Goal: Obtain resource: Download file/media

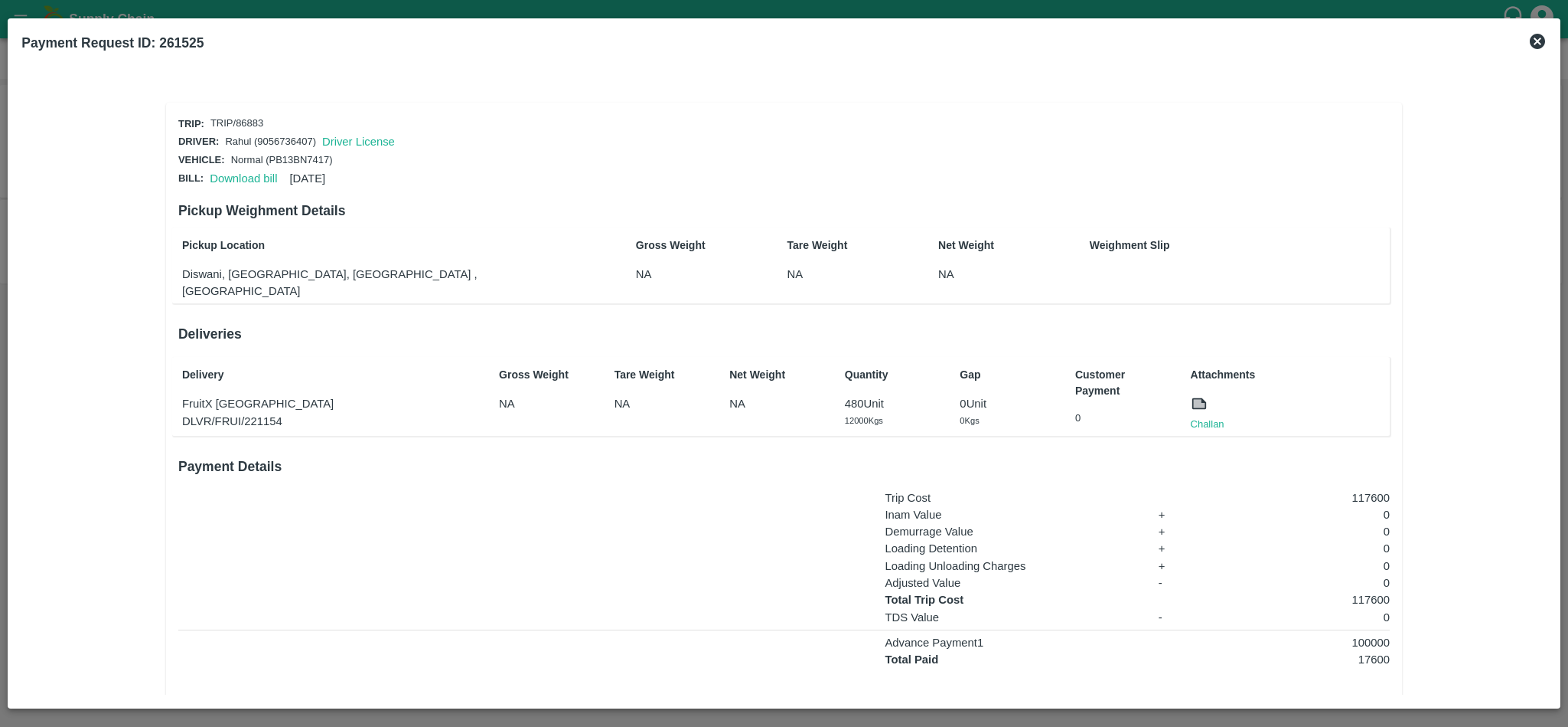
click at [1022, 395] on p "0 Unit" at bounding box center [1007, 403] width 95 height 17
click at [1210, 417] on link "Challan" at bounding box center [1208, 424] width 34 height 15
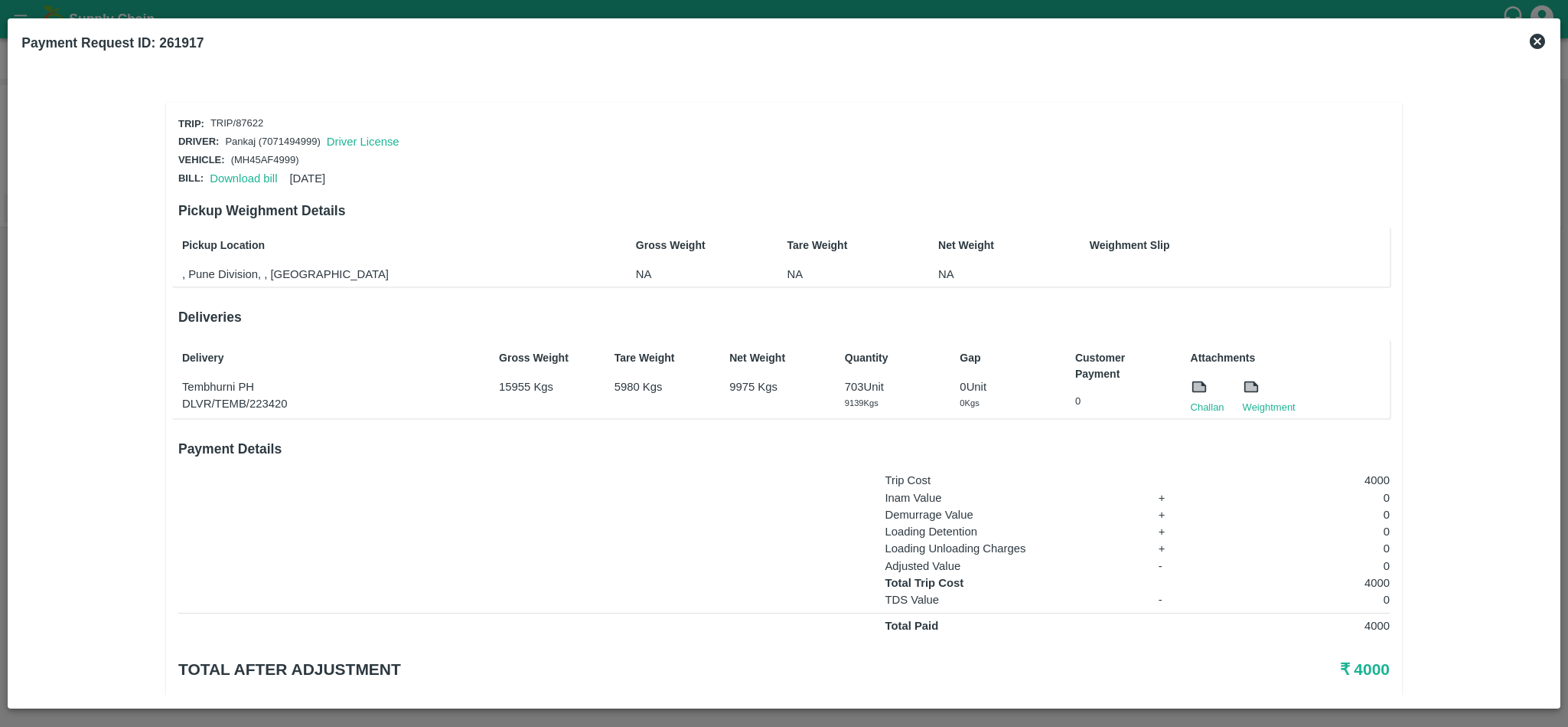
scroll to position [38, 0]
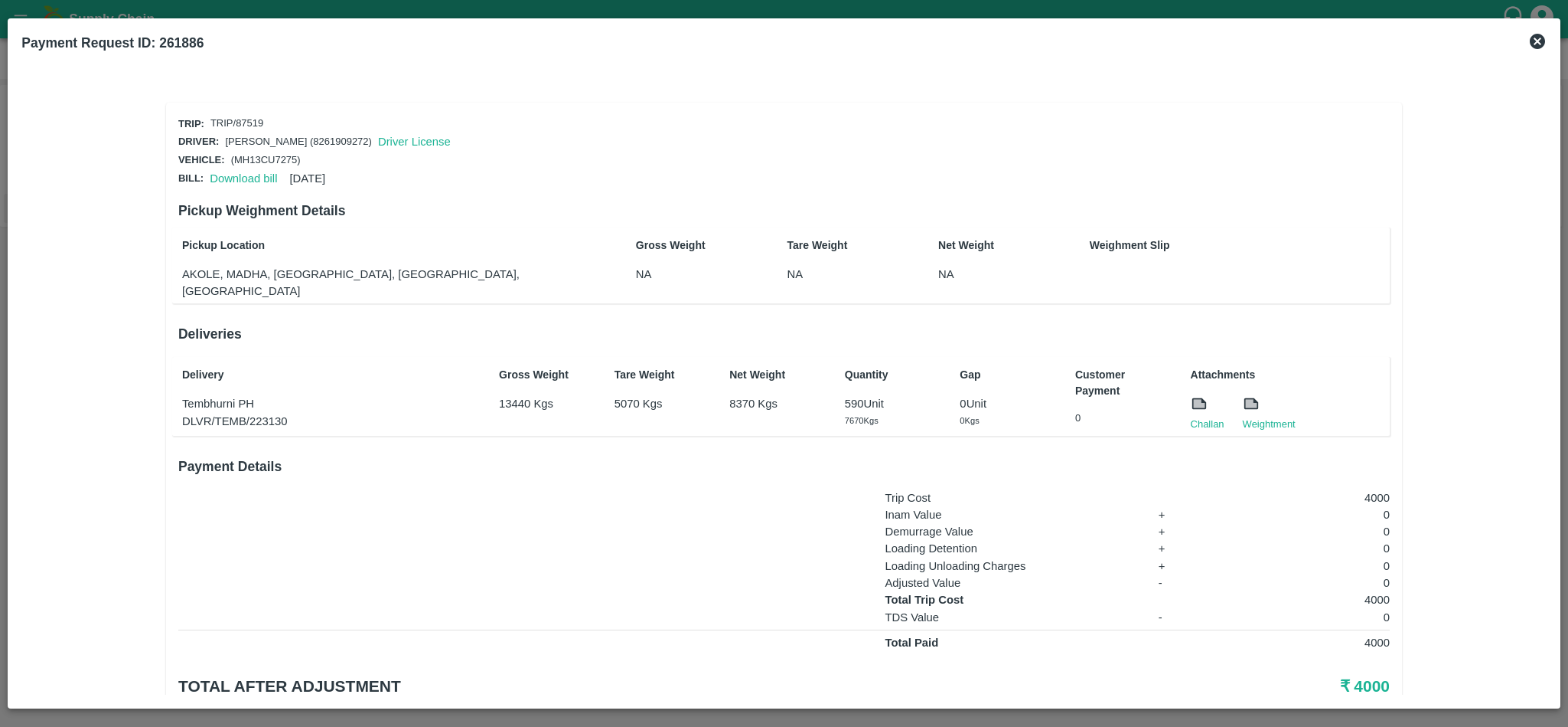
scroll to position [38, 0]
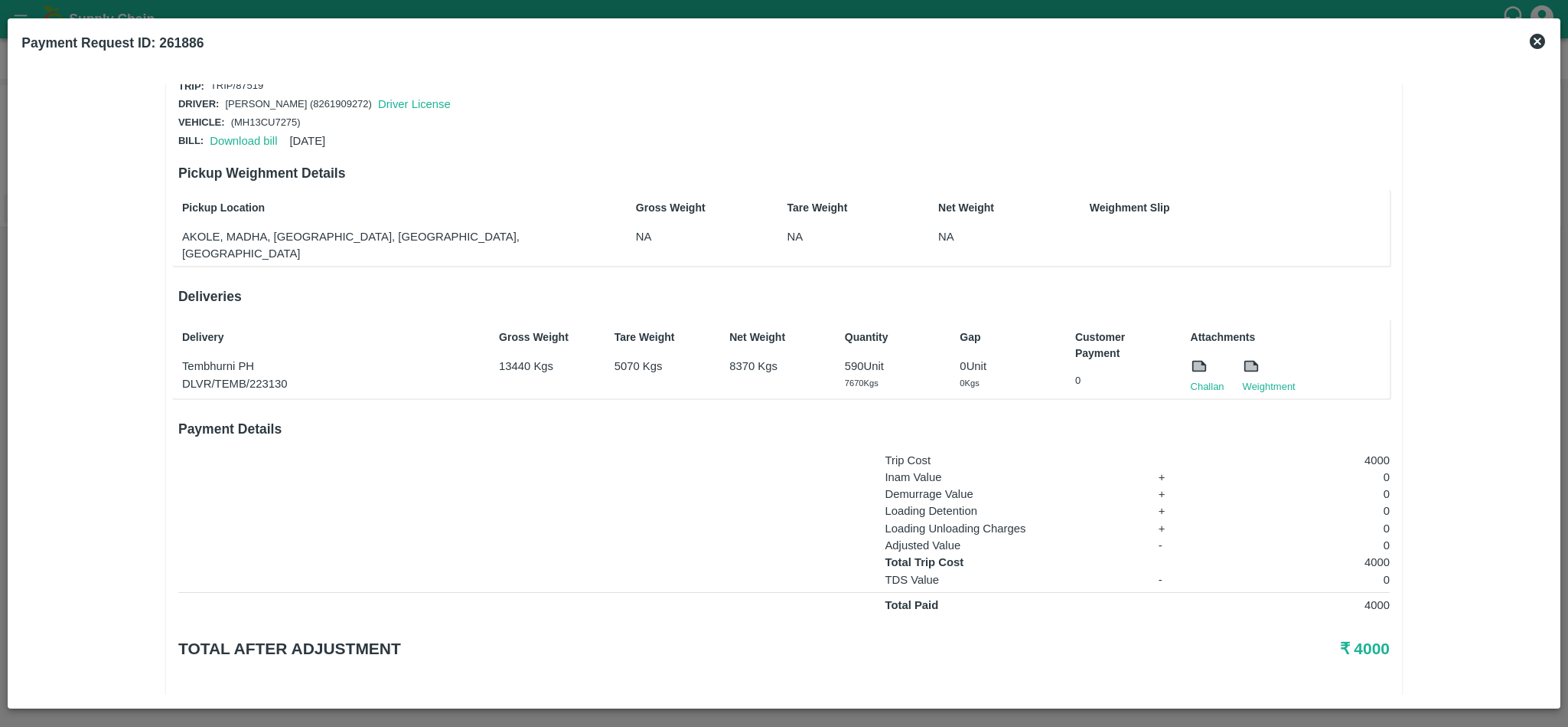
click at [1211, 358] on div at bounding box center [1208, 369] width 34 height 22
click at [1210, 379] on link "Challan" at bounding box center [1208, 387] width 34 height 15
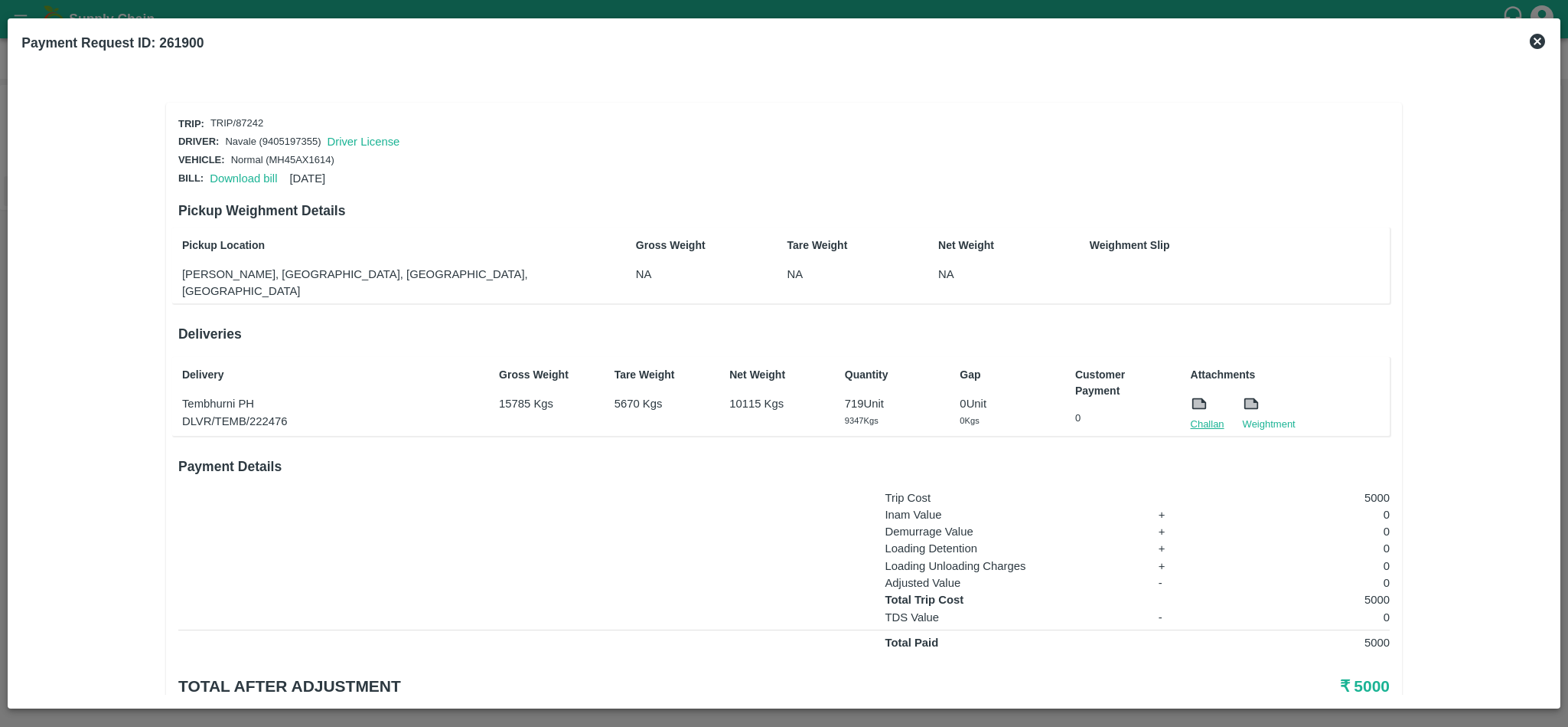
click at [1203, 417] on link "Challan" at bounding box center [1208, 424] width 34 height 15
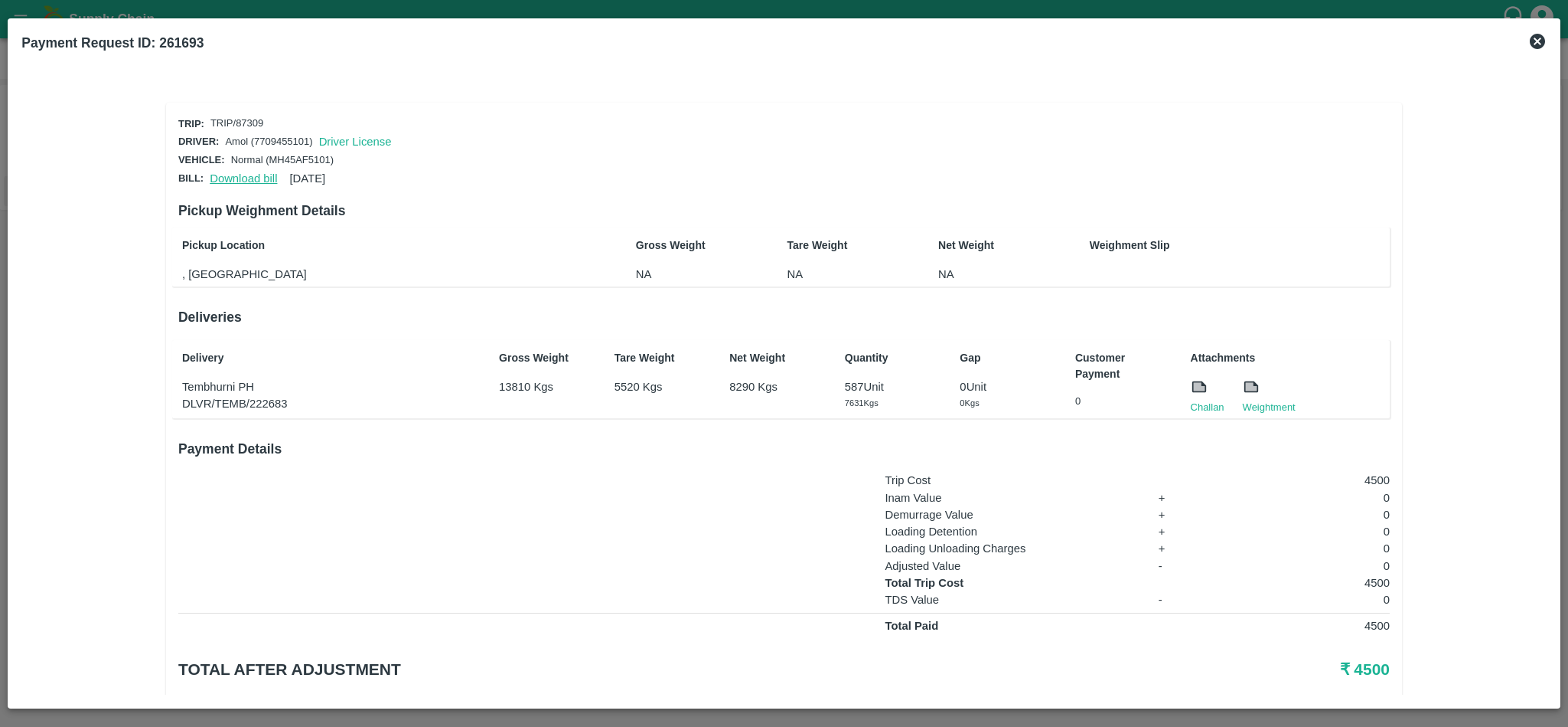
click at [244, 174] on link "Download bill" at bounding box center [243, 179] width 67 height 13
click at [1206, 402] on link "Challan" at bounding box center [1208, 408] width 34 height 15
click at [232, 180] on link "Download bill" at bounding box center [243, 179] width 67 height 13
click at [1197, 408] on link "Challan" at bounding box center [1208, 408] width 34 height 15
click at [237, 177] on link "Download bill" at bounding box center [243, 179] width 67 height 13
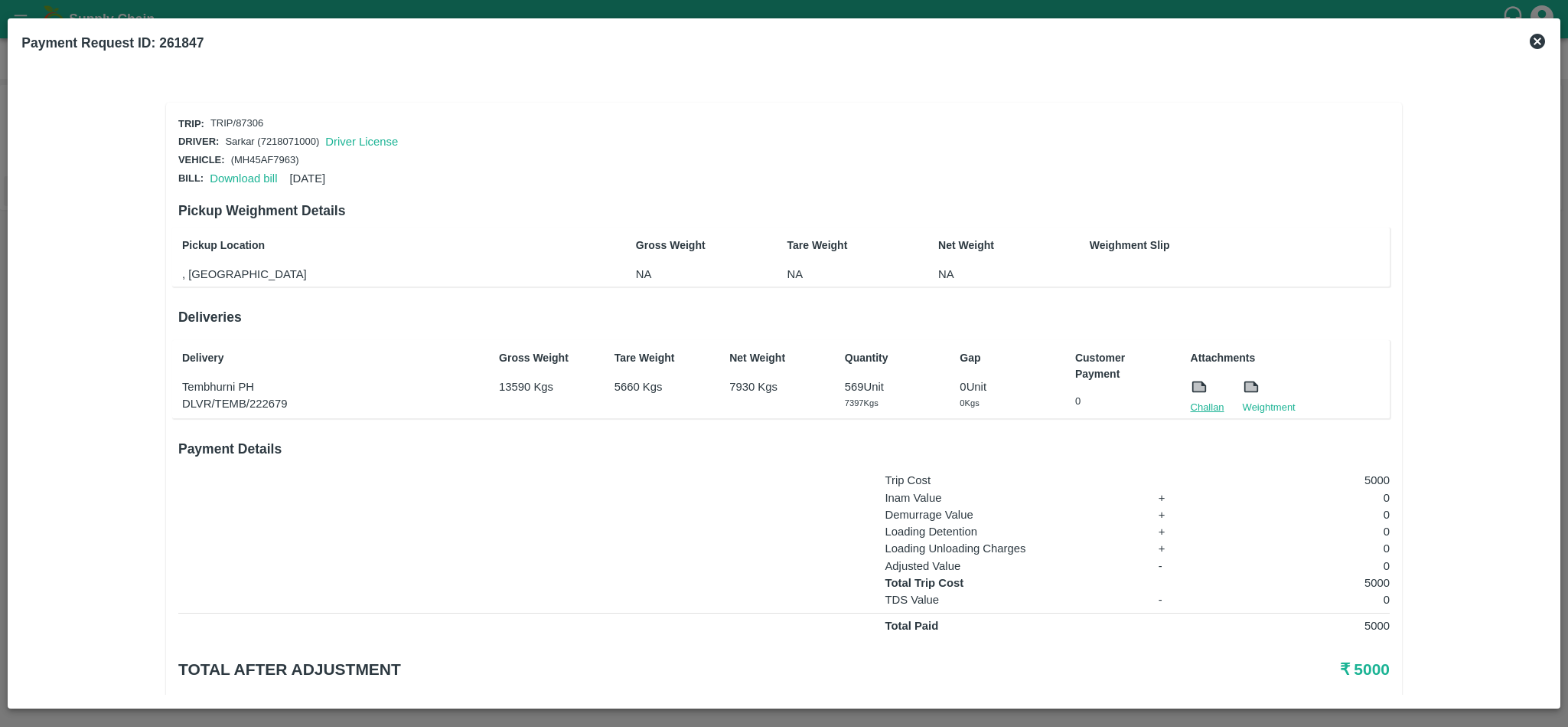
click at [1208, 400] on link "Challan" at bounding box center [1208, 408] width 34 height 15
click at [220, 178] on link "Download bill" at bounding box center [243, 179] width 67 height 13
click at [1192, 402] on link "Challan" at bounding box center [1208, 408] width 34 height 15
click at [246, 175] on link "Download bill" at bounding box center [243, 179] width 67 height 13
click at [1197, 400] on link "Challan" at bounding box center [1208, 408] width 34 height 15
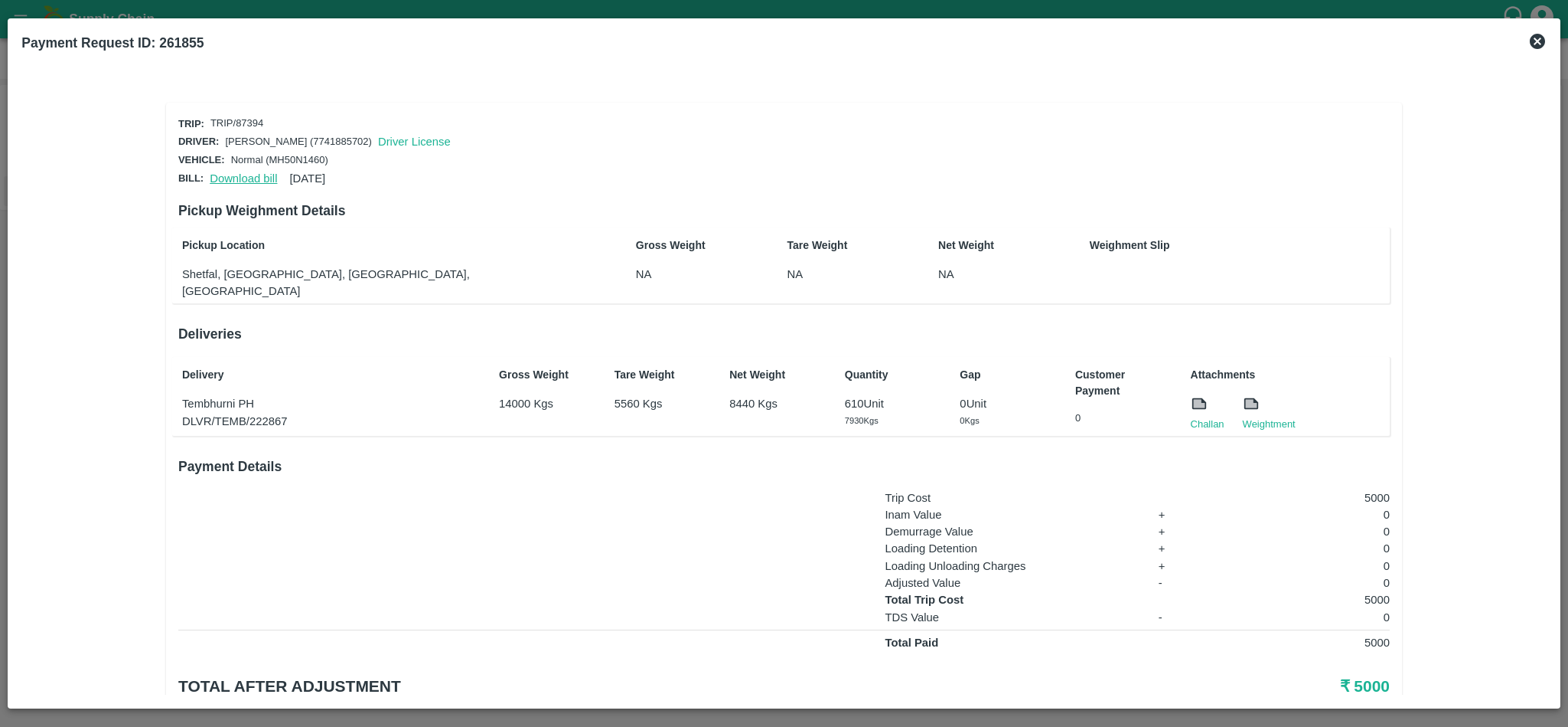
click at [255, 173] on link "Download bill" at bounding box center [243, 179] width 67 height 13
click at [1201, 417] on link "Challan" at bounding box center [1208, 424] width 34 height 15
click at [227, 177] on link "Download bill" at bounding box center [243, 179] width 67 height 13
click at [1214, 417] on link "Challan" at bounding box center [1208, 424] width 34 height 15
click at [233, 177] on link "Download bill" at bounding box center [243, 179] width 67 height 13
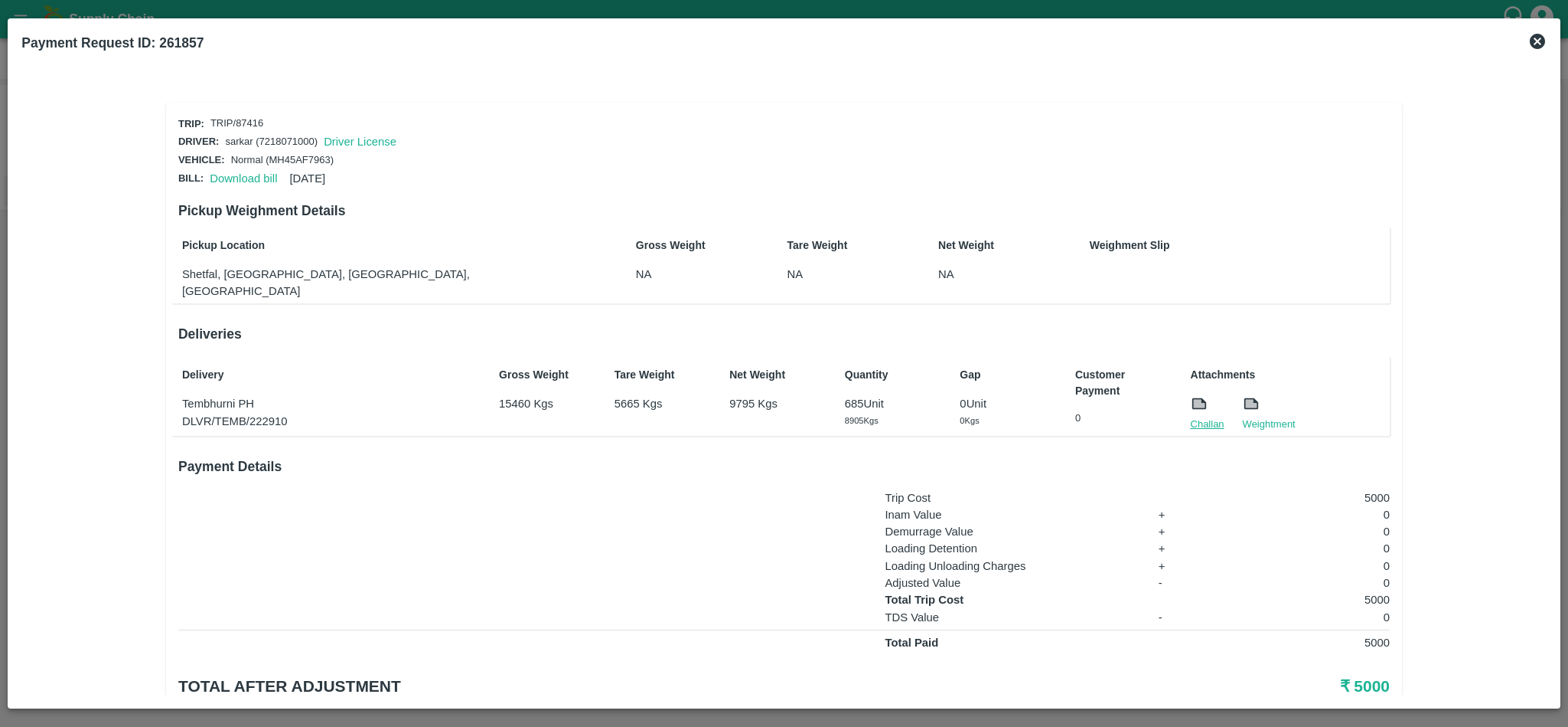
click at [1204, 417] on link "Challan" at bounding box center [1208, 424] width 34 height 15
click at [233, 178] on link "Download bill" at bounding box center [243, 179] width 67 height 13
click at [1206, 417] on link "Challan" at bounding box center [1208, 424] width 34 height 15
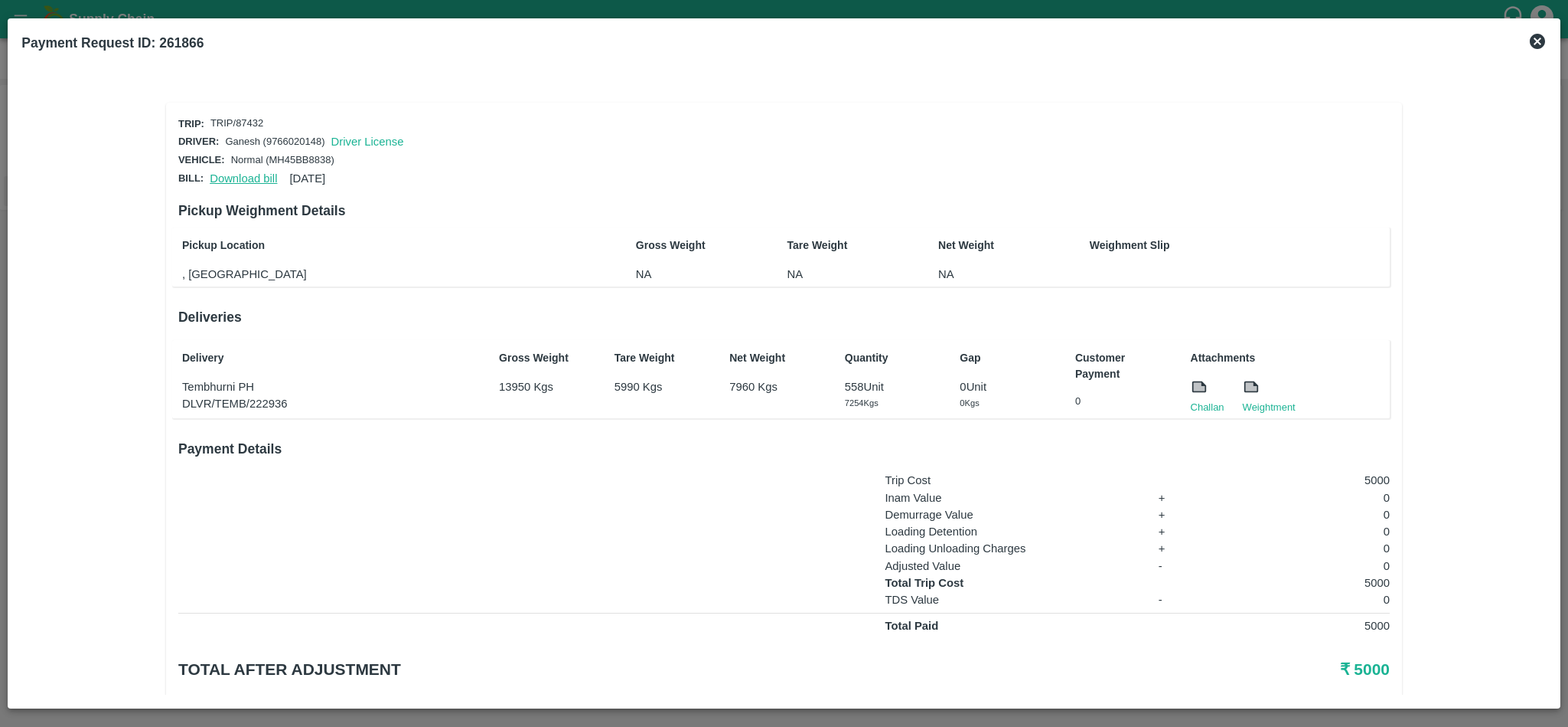
click at [246, 175] on link "Download bill" at bounding box center [243, 179] width 67 height 13
click at [1198, 402] on link "Challan" at bounding box center [1208, 408] width 34 height 15
click at [244, 174] on link "Download bill" at bounding box center [243, 179] width 67 height 13
click at [1214, 407] on link "Challan" at bounding box center [1208, 408] width 34 height 15
click at [251, 174] on link "Download bill" at bounding box center [243, 179] width 67 height 13
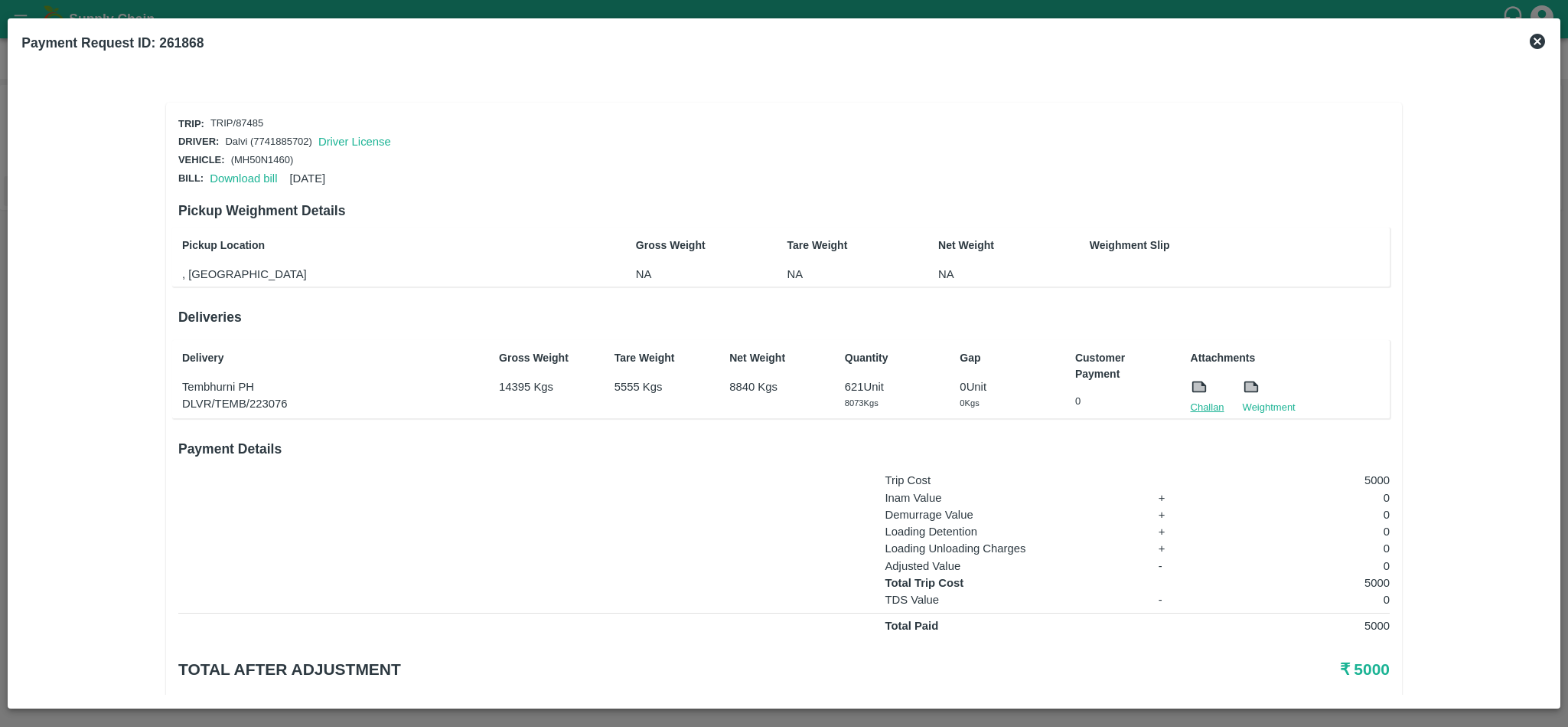
click at [1201, 400] on link "Challan" at bounding box center [1208, 408] width 34 height 15
click at [253, 174] on link "Download bill" at bounding box center [243, 179] width 67 height 13
click at [1198, 402] on link "Challan" at bounding box center [1208, 408] width 34 height 15
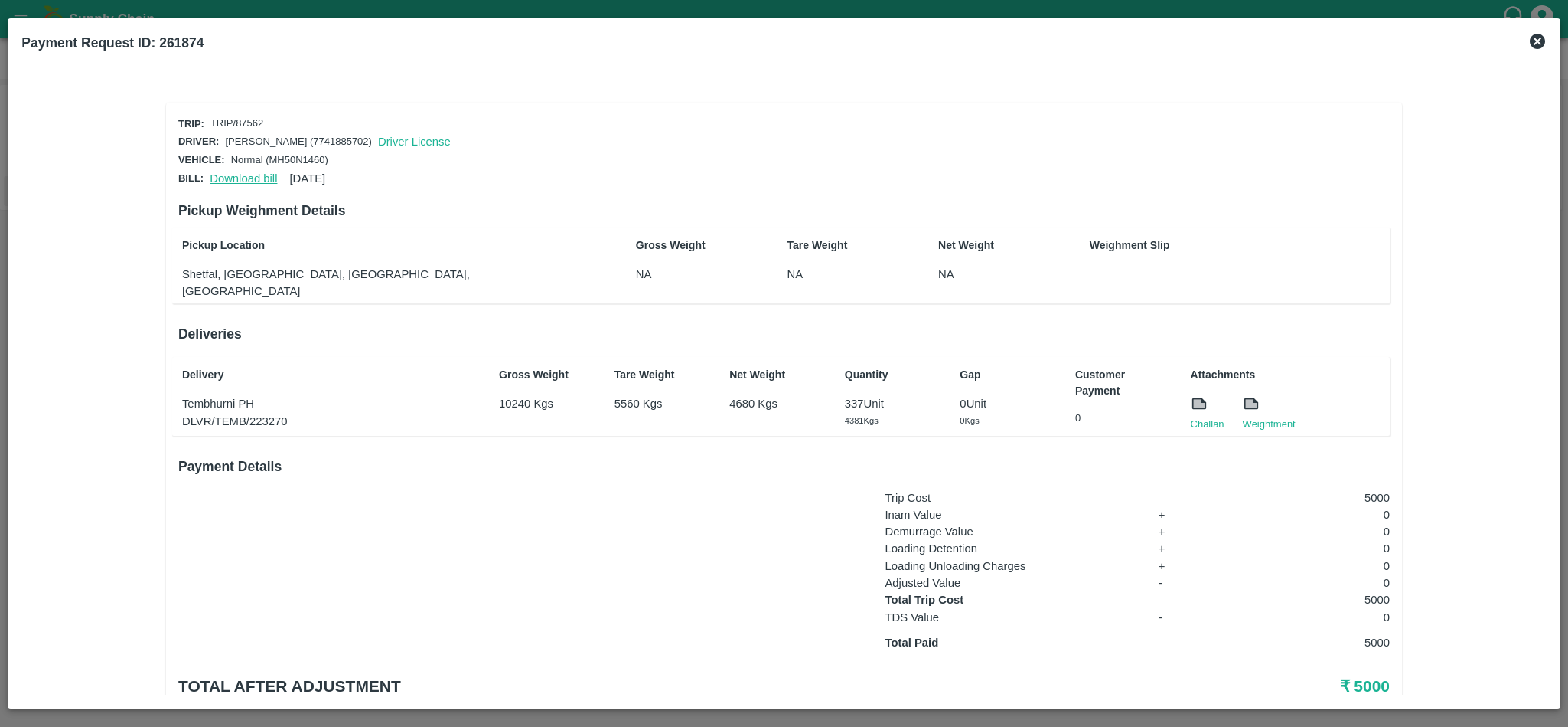
click at [237, 173] on link "Download bill" at bounding box center [243, 179] width 67 height 13
click at [1199, 417] on link "Challan" at bounding box center [1208, 424] width 34 height 15
click at [233, 175] on link "Download bill" at bounding box center [243, 179] width 67 height 13
click at [1194, 417] on link "Challan" at bounding box center [1208, 424] width 34 height 15
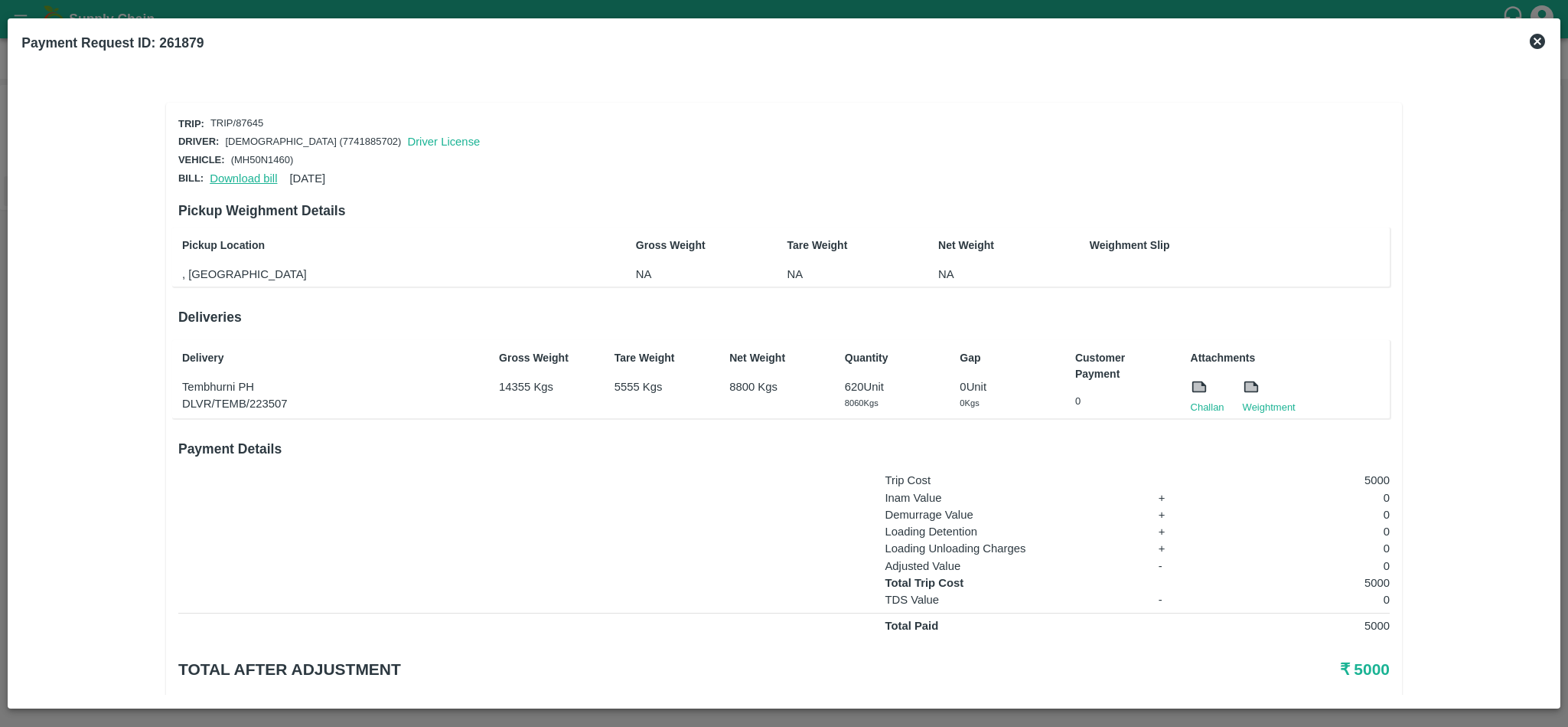
click at [241, 173] on link "Download bill" at bounding box center [243, 179] width 67 height 13
click at [1202, 402] on link "Challan" at bounding box center [1208, 408] width 34 height 15
click at [249, 173] on link "Download bill" at bounding box center [243, 179] width 67 height 13
click at [1203, 400] on link "Challan" at bounding box center [1208, 408] width 34 height 15
click at [1204, 404] on link "Challan" at bounding box center [1208, 408] width 34 height 15
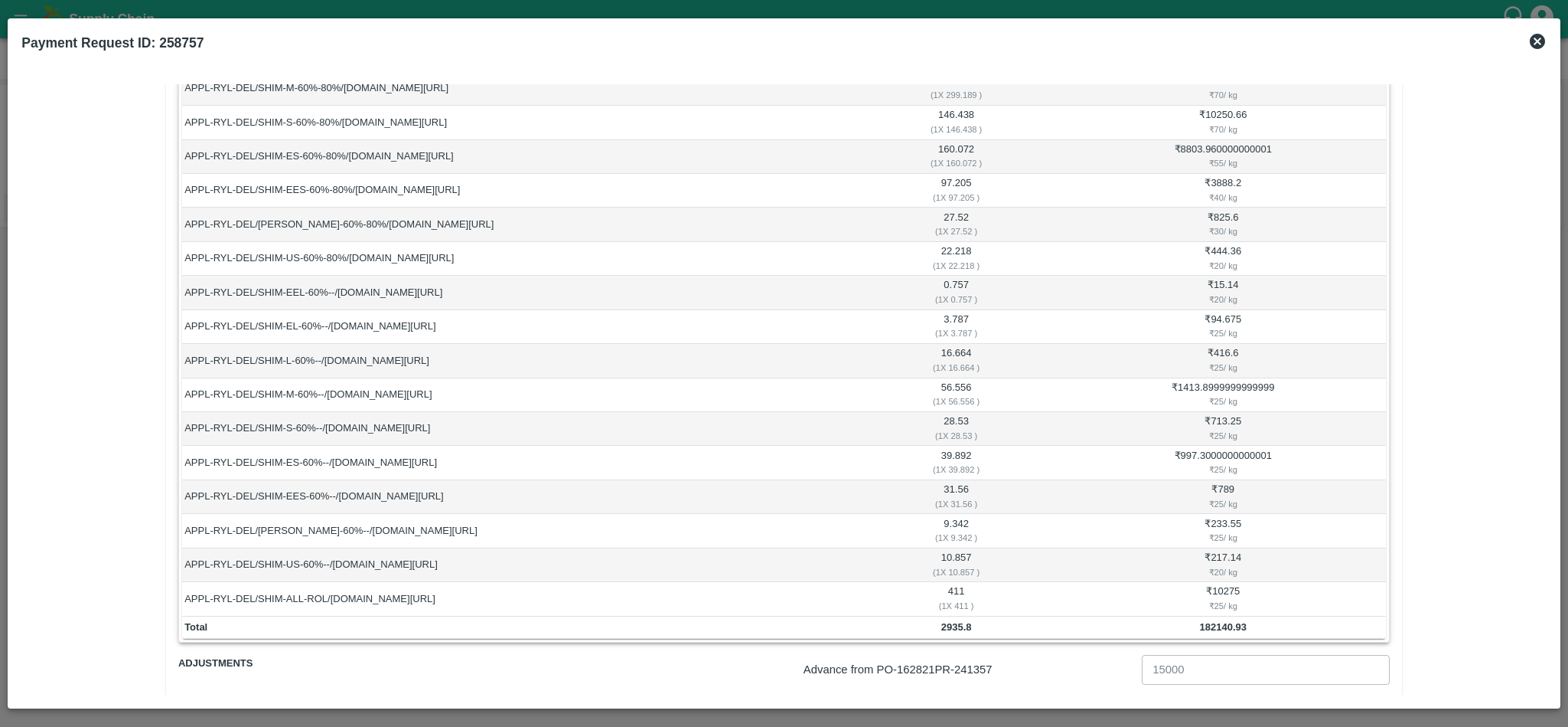
scroll to position [697, 0]
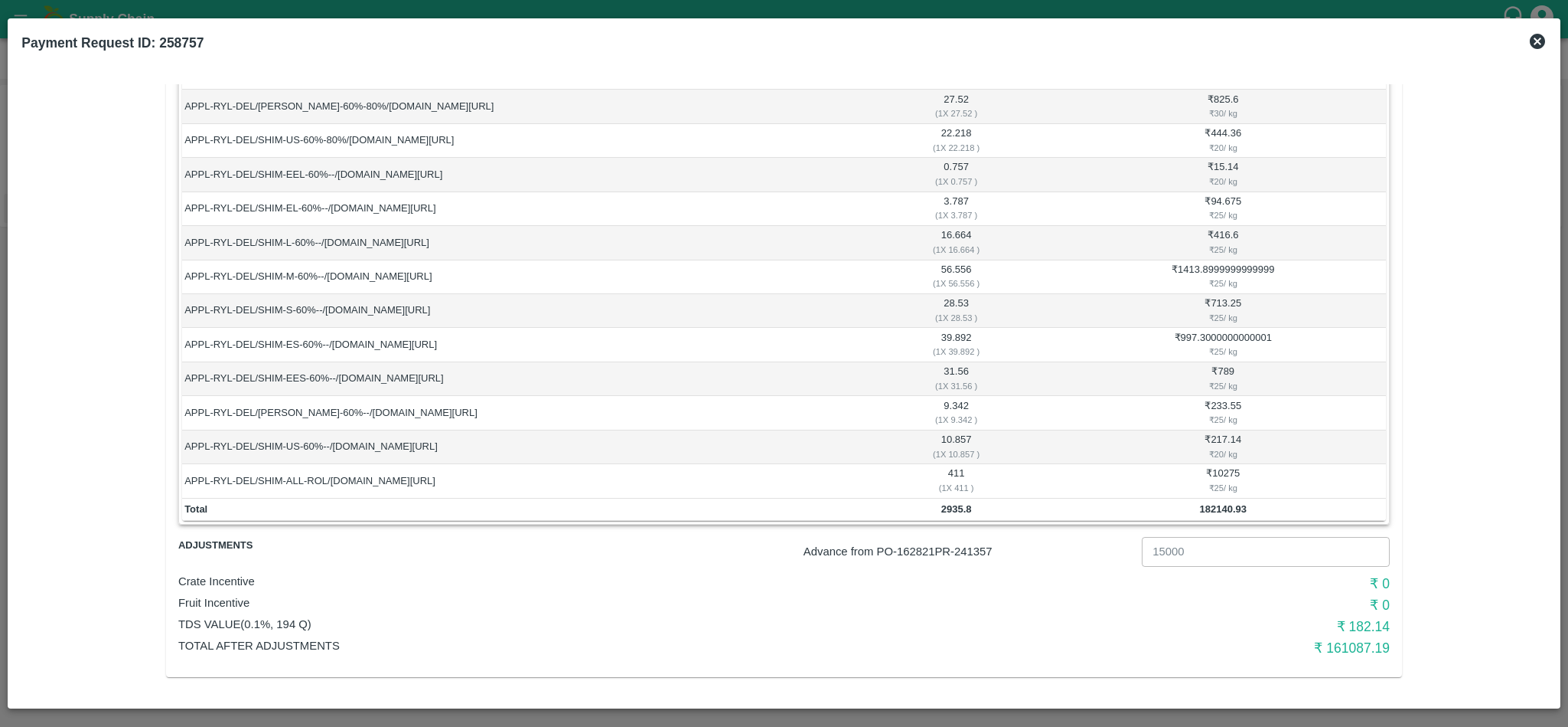
click at [981, 552] on p "Advance from PO- 162821 PR- 241357" at bounding box center [970, 552] width 332 height 17
copy p "241357"
